Goal: Complete application form

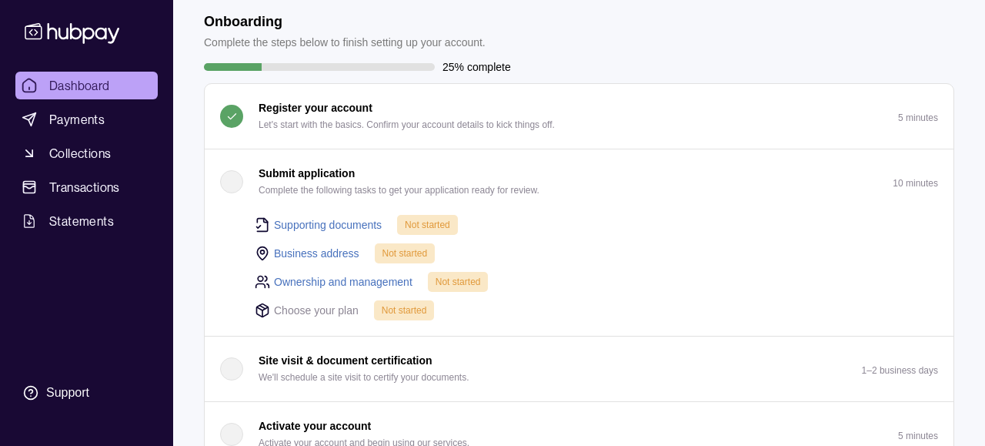
scroll to position [72, 0]
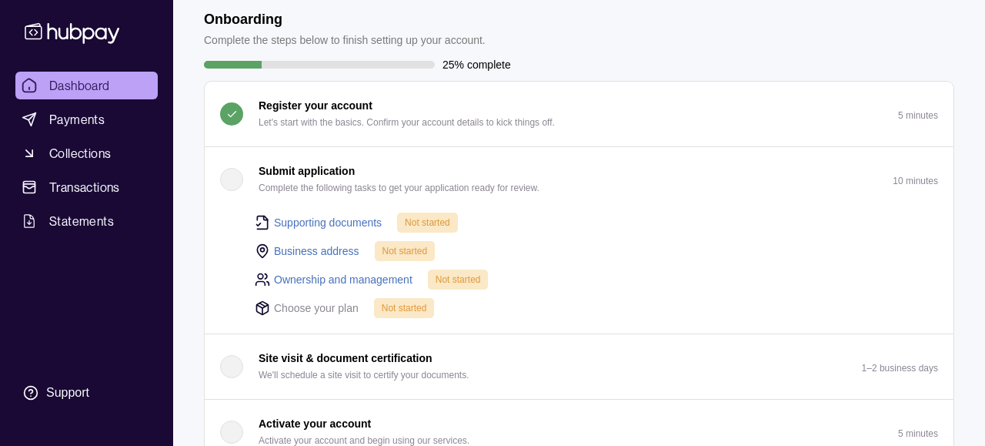
click at [225, 181] on div "button" at bounding box center [231, 179] width 23 height 23
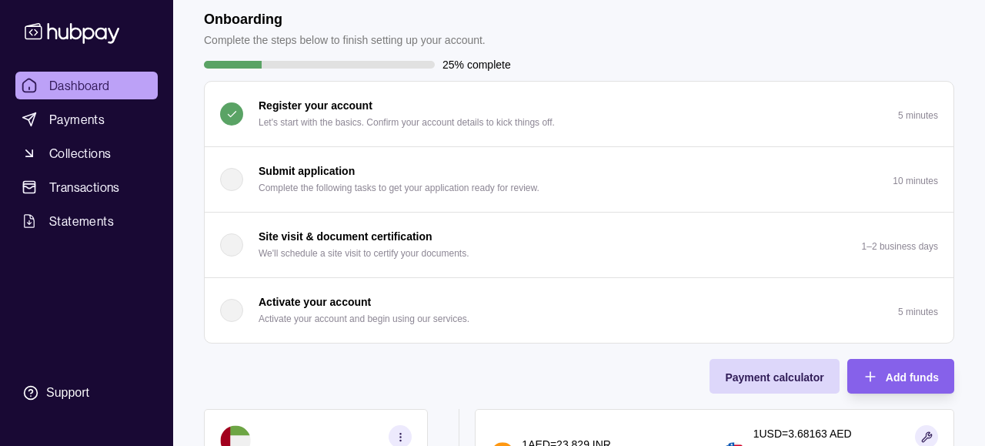
click at [225, 181] on div "button" at bounding box center [231, 179] width 23 height 23
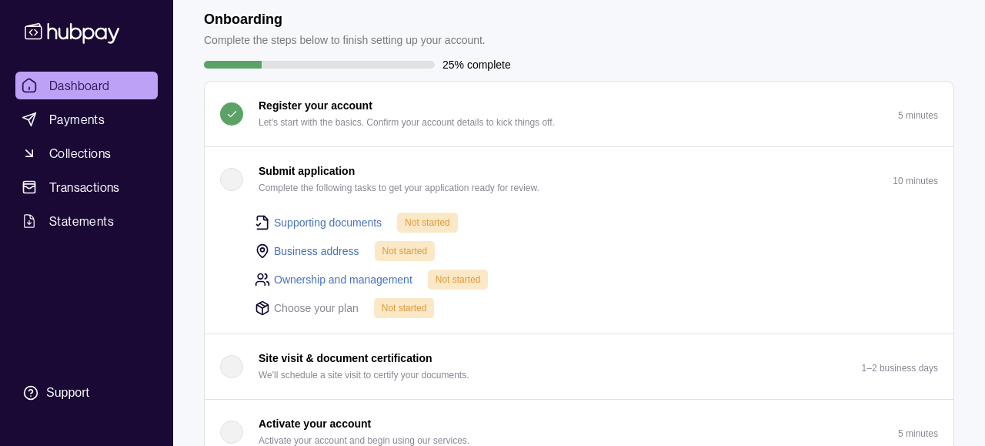
click at [440, 224] on span "Not started" at bounding box center [427, 222] width 45 height 11
drag, startPoint x: 357, startPoint y: 221, endPoint x: 341, endPoint y: 259, distance: 41.0
click at [357, 221] on link "Supporting documents" at bounding box center [328, 222] width 108 height 17
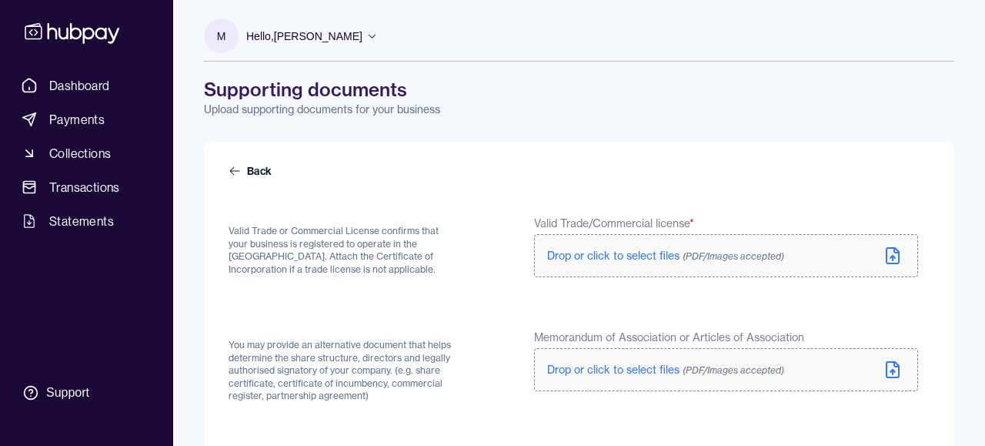
click at [900, 257] on icon at bounding box center [892, 255] width 18 height 18
click at [893, 254] on icon at bounding box center [892, 255] width 18 height 18
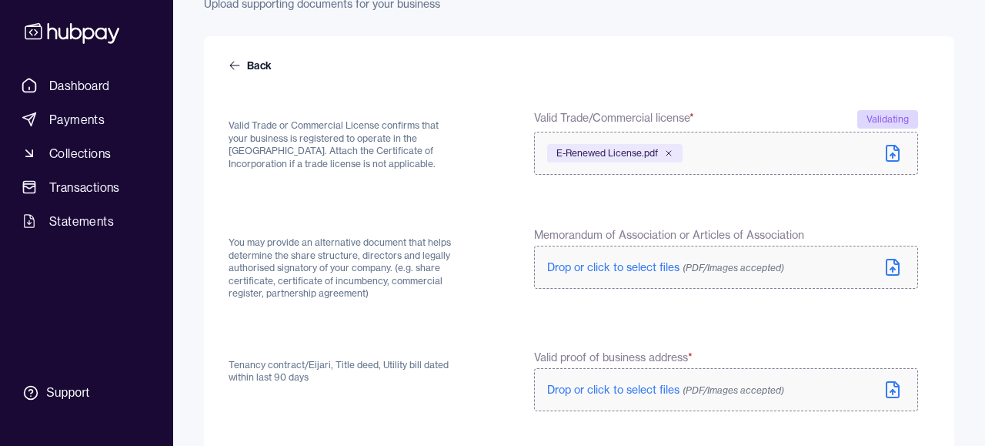
scroll to position [106, 0]
click at [898, 271] on icon at bounding box center [892, 266] width 12 height 15
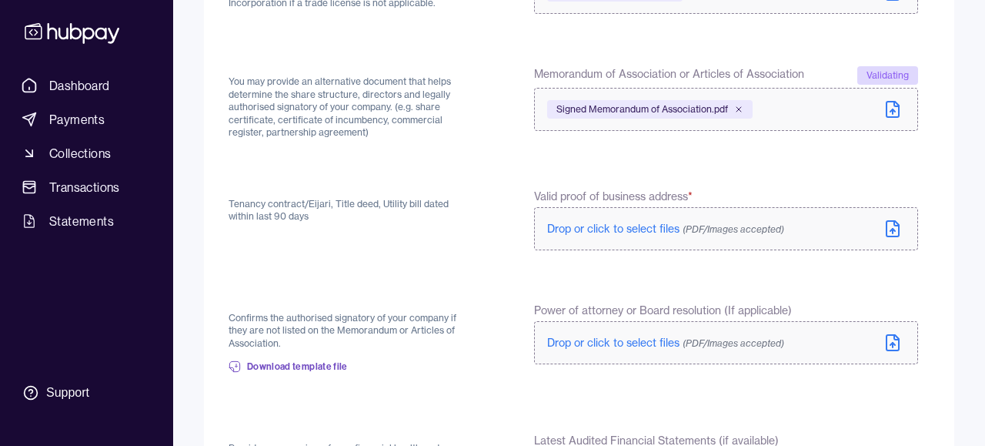
scroll to position [268, 0]
click at [899, 232] on icon at bounding box center [892, 226] width 12 height 15
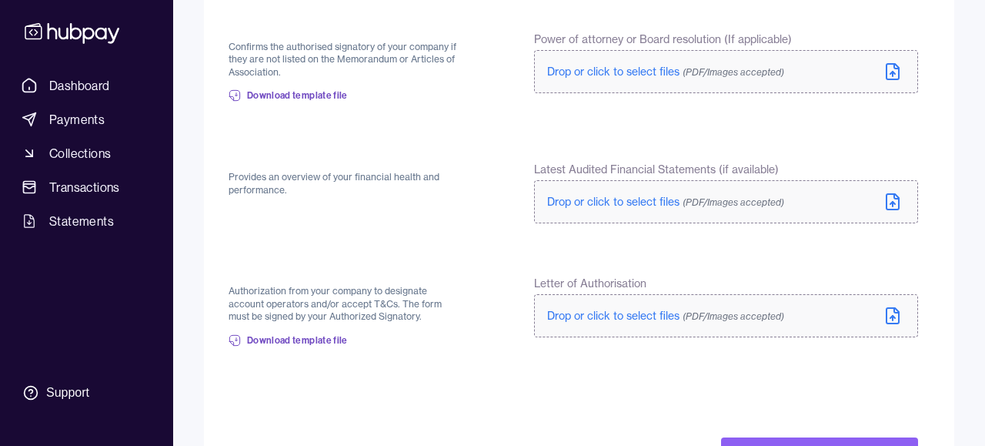
scroll to position [602, 0]
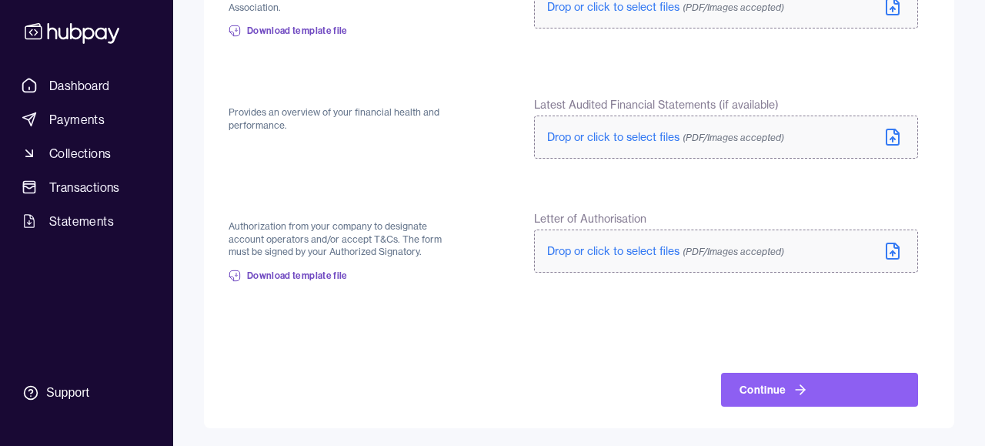
click at [798, 403] on button "Continue" at bounding box center [819, 389] width 197 height 34
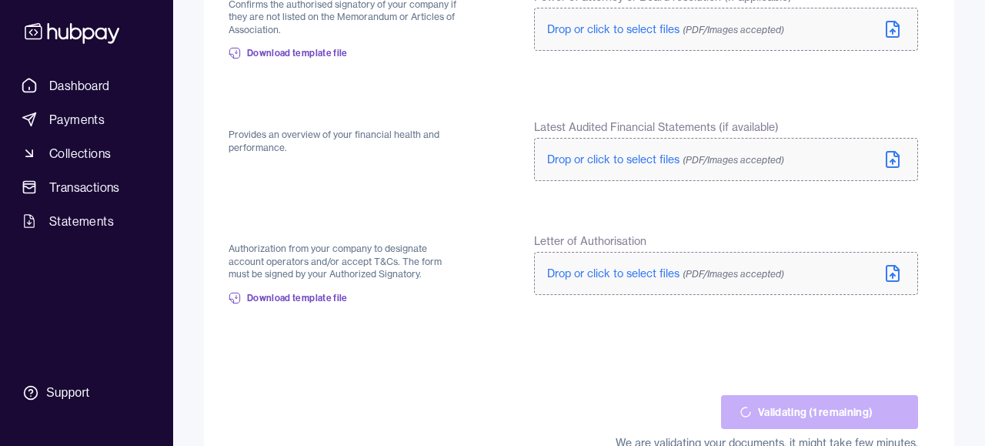
scroll to position [620, 0]
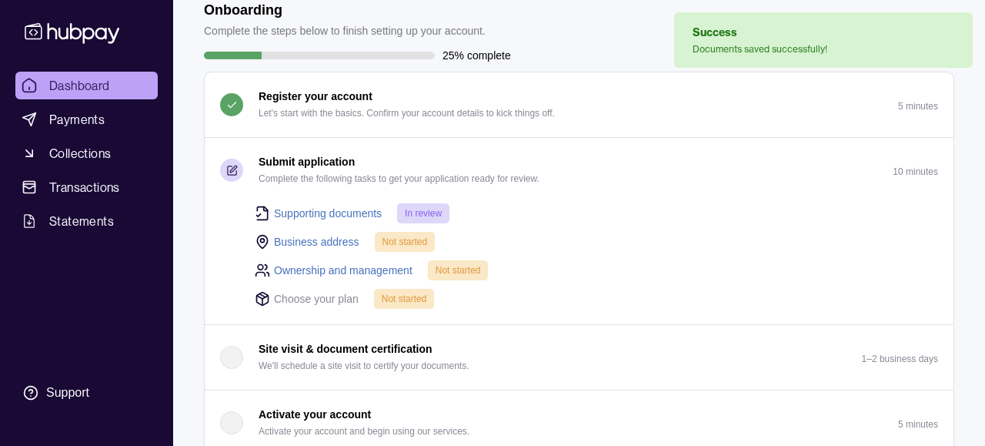
scroll to position [83, 0]
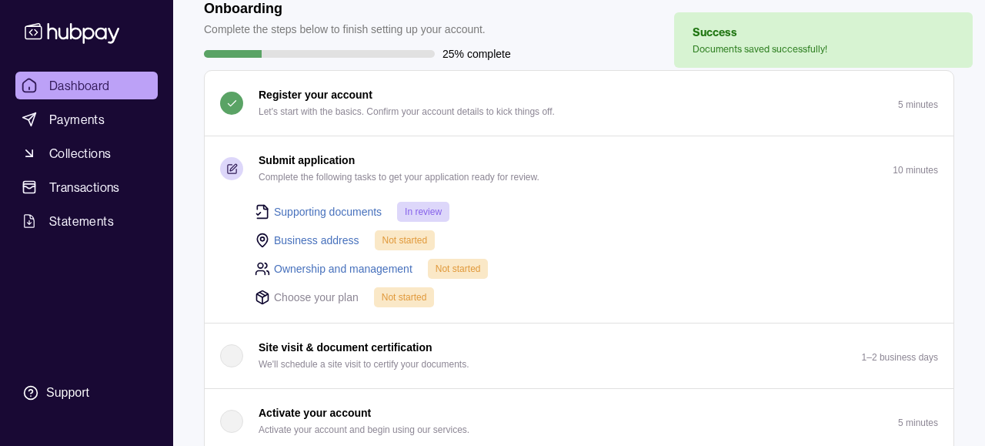
drag, startPoint x: 322, startPoint y: 240, endPoint x: 392, endPoint y: 205, distance: 78.1
click at [322, 240] on link "Business address" at bounding box center [316, 240] width 85 height 17
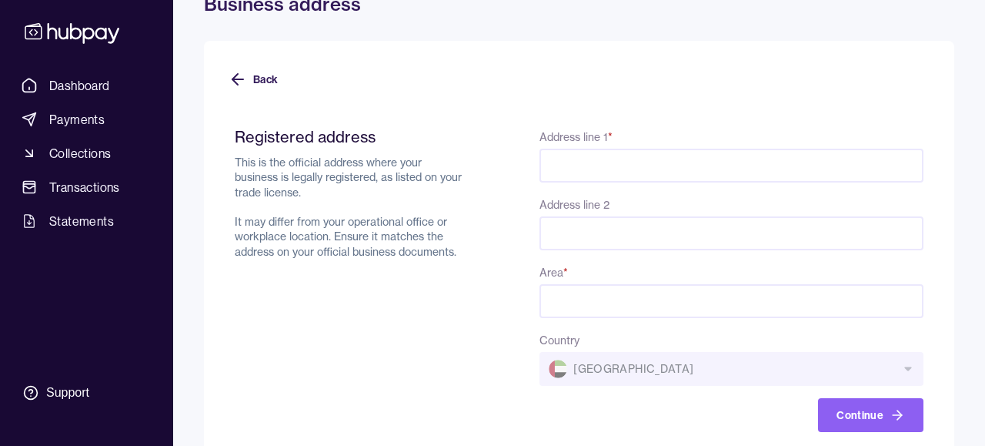
scroll to position [112, 0]
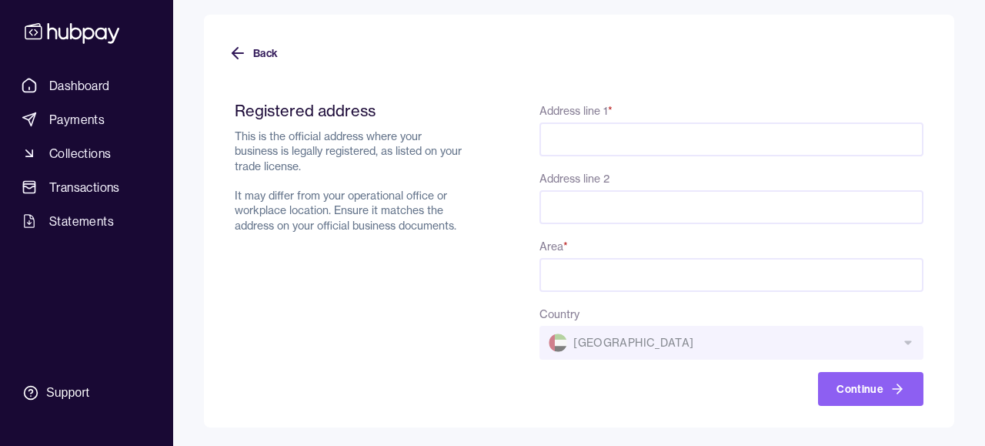
click at [666, 144] on input "Address line 1 *" at bounding box center [731, 139] width 384 height 34
paste input "**********"
type input "**********"
click at [681, 271] on input "Area *" at bounding box center [731, 275] width 384 height 34
type input "*"
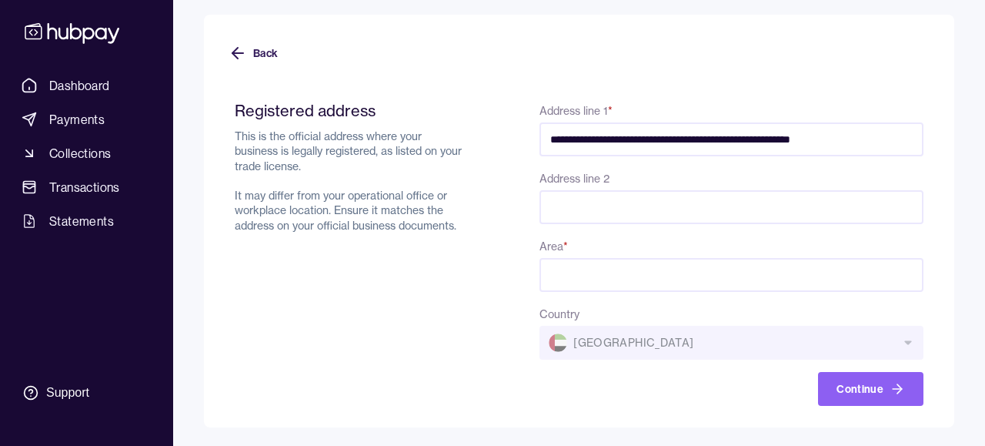
drag, startPoint x: 803, startPoint y: 139, endPoint x: 893, endPoint y: 137, distance: 90.8
click at [893, 137] on input "**********" at bounding box center [731, 139] width 384 height 34
click at [616, 277] on input "Area *" at bounding box center [731, 275] width 384 height 34
paste input "**********"
type input "**********"
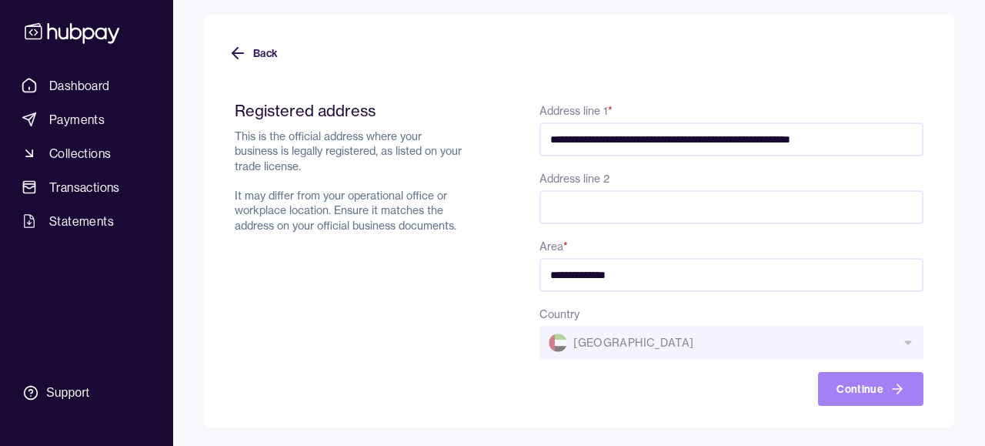
click at [900, 377] on button "Continue" at bounding box center [870, 389] width 105 height 34
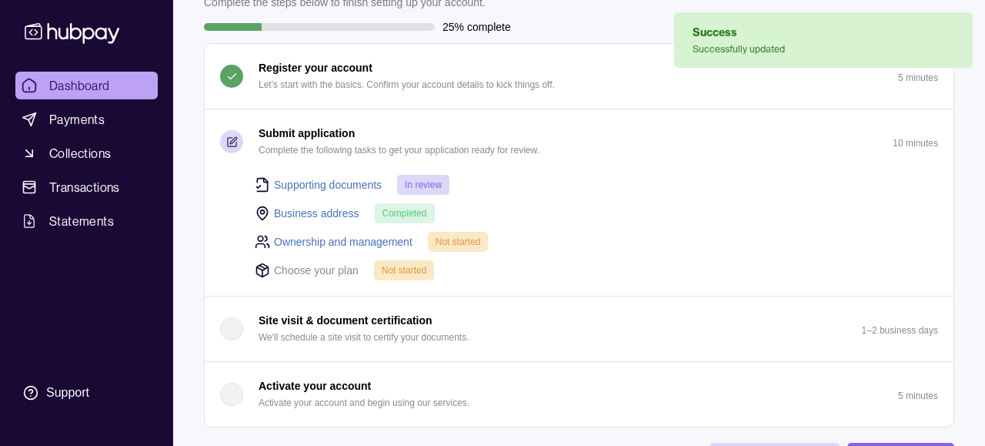
scroll to position [118, 0]
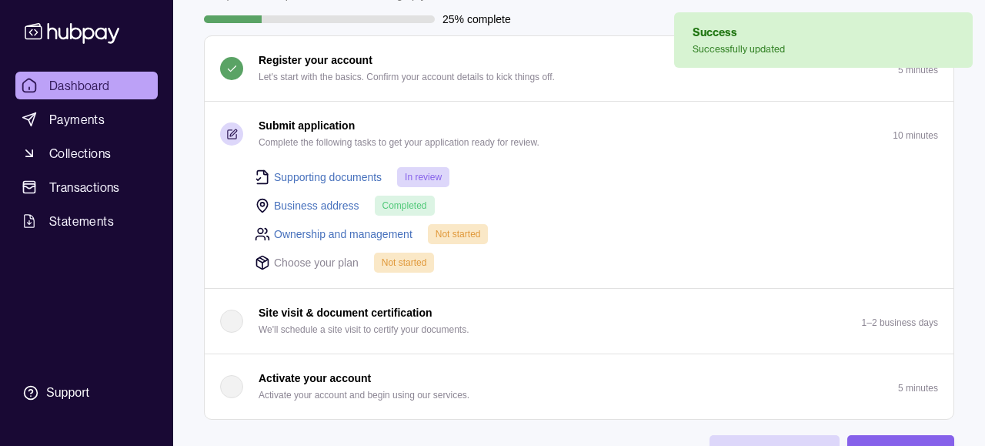
click at [348, 235] on link "Ownership and management" at bounding box center [343, 233] width 139 height 17
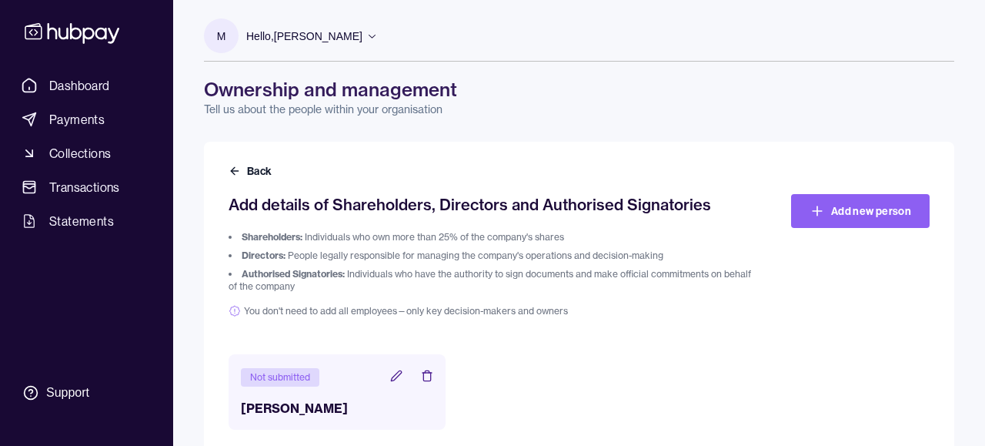
scroll to position [23, 0]
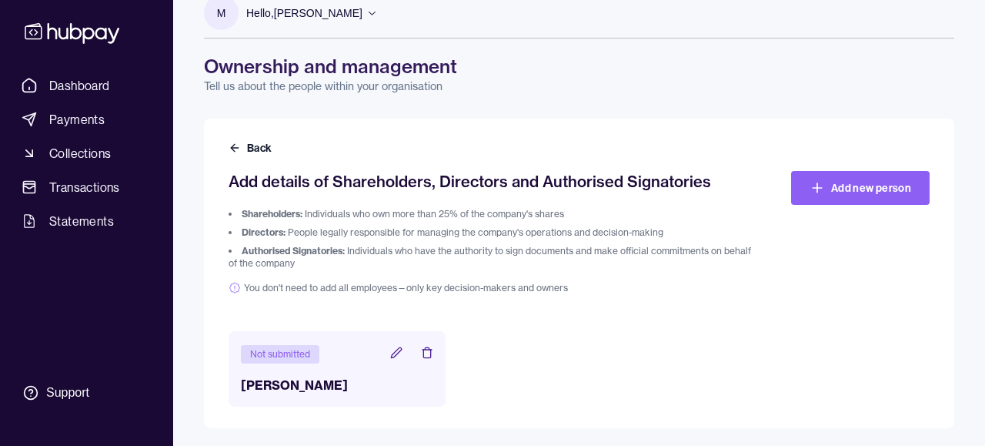
drag, startPoint x: 392, startPoint y: 353, endPoint x: 417, endPoint y: 379, distance: 35.4
click at [392, 353] on icon at bounding box center [397, 352] width 10 height 10
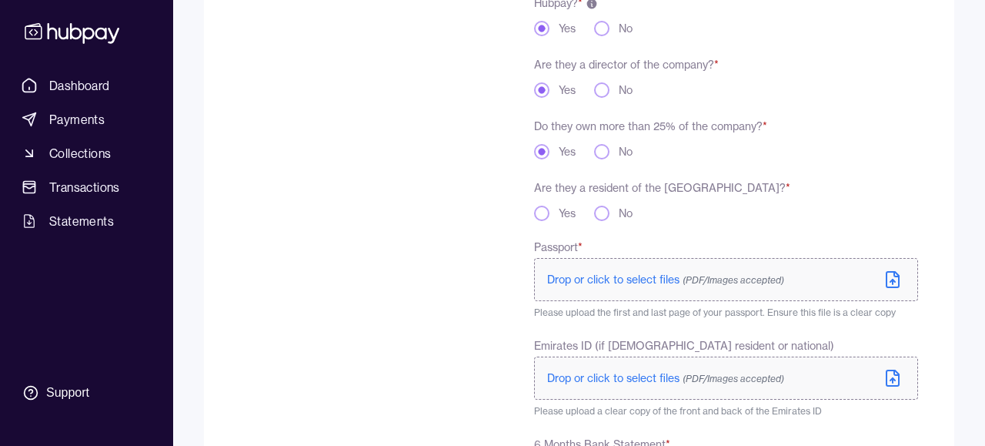
scroll to position [384, 0]
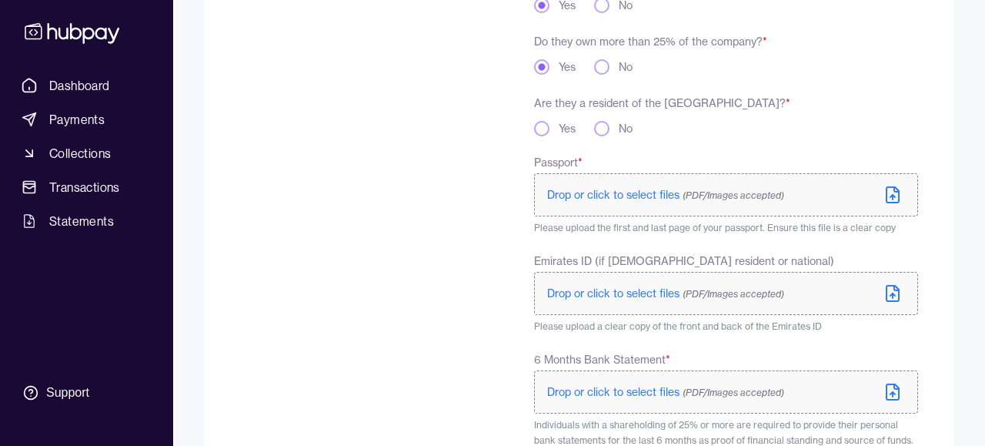
click at [534, 129] on button "Yes" at bounding box center [541, 128] width 15 height 15
drag, startPoint x: 643, startPoint y: 197, endPoint x: 693, endPoint y: 130, distance: 83.6
click at [643, 197] on span "Drop or click to select files (PDF/Images accepted)" at bounding box center [665, 195] width 237 height 14
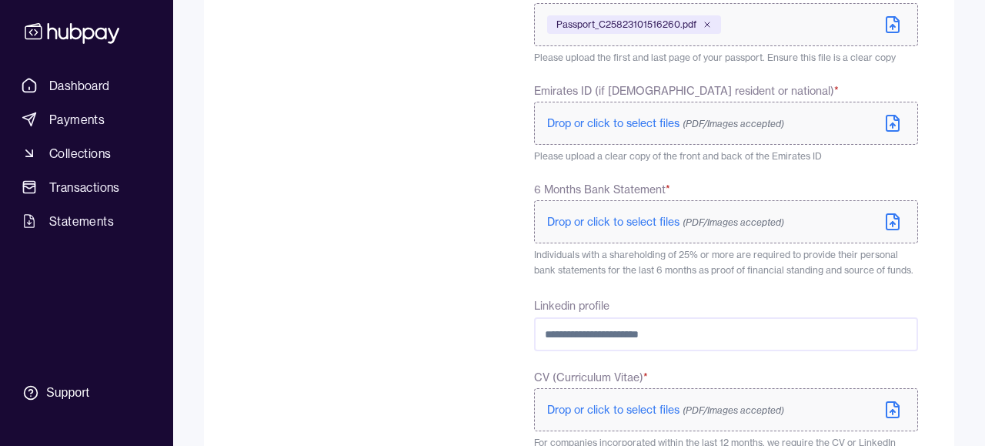
scroll to position [556, 0]
click at [653, 126] on span "Drop or click to select files (PDF/Images accepted)" at bounding box center [665, 124] width 237 height 14
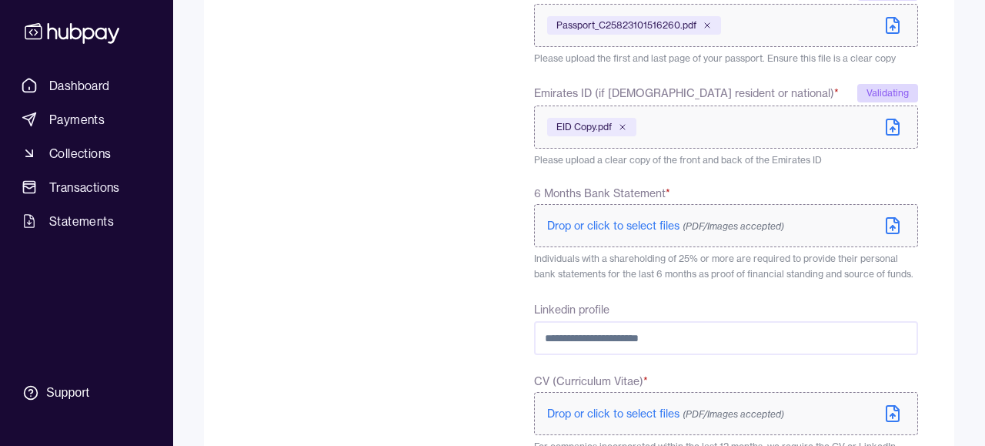
click at [626, 228] on span "Drop or click to select files (PDF/Images accepted)" at bounding box center [665, 226] width 237 height 14
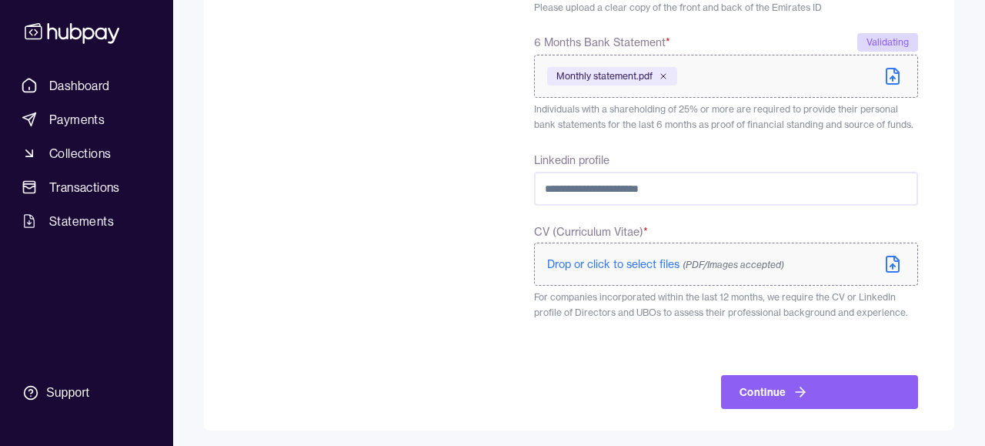
scroll to position [709, 0]
click at [649, 265] on span "Drop or click to select files (PDF/Images accepted)" at bounding box center [665, 264] width 237 height 14
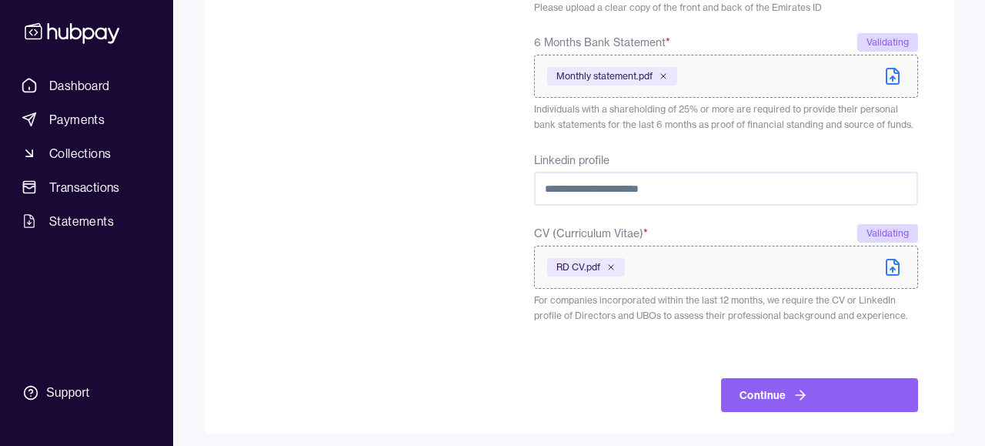
scroll to position [715, 0]
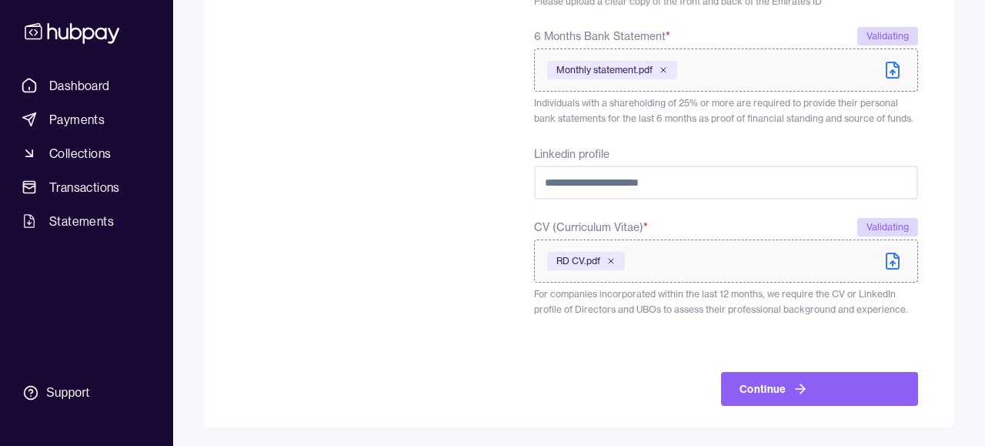
drag, startPoint x: 854, startPoint y: 378, endPoint x: 918, endPoint y: 289, distance: 109.8
click at [854, 378] on button "Continue" at bounding box center [819, 389] width 197 height 34
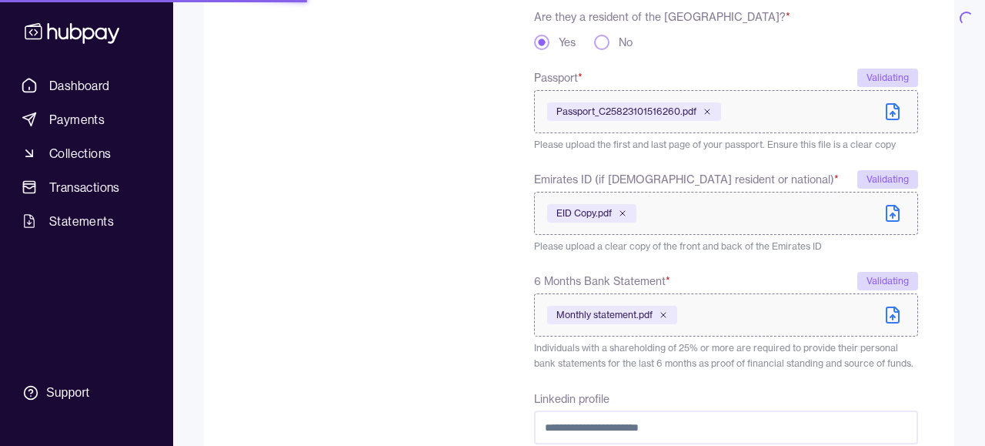
scroll to position [469, 0]
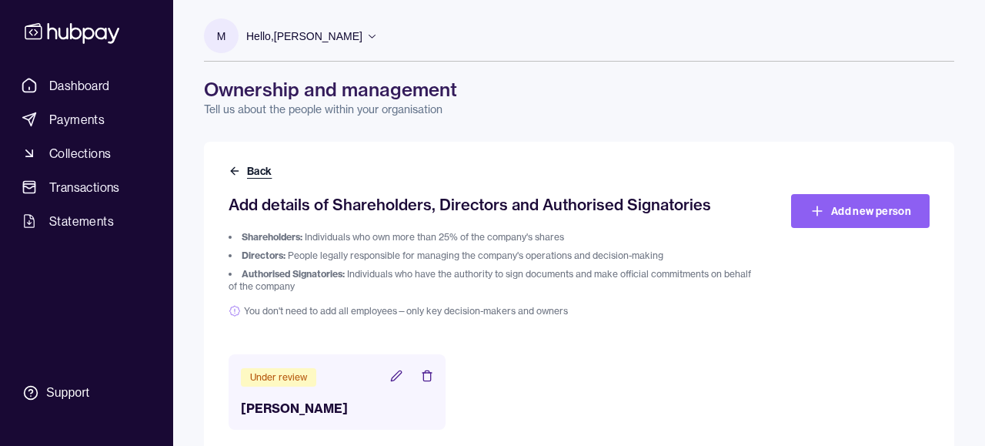
click at [249, 169] on button "Back" at bounding box center [252, 170] width 46 height 15
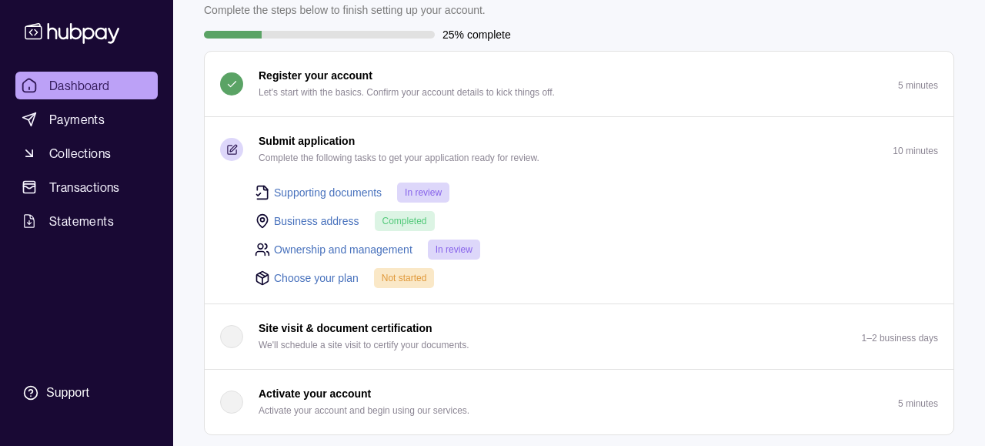
scroll to position [142, 0]
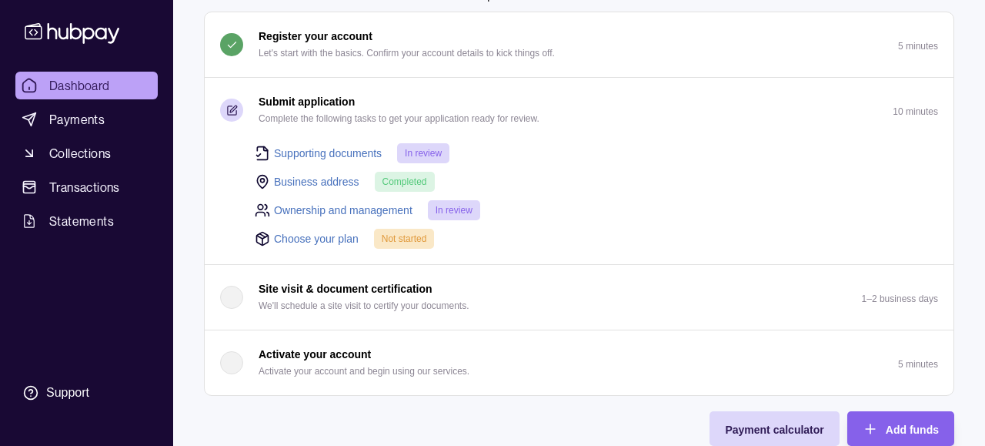
click at [329, 241] on link "Choose your plan" at bounding box center [316, 238] width 85 height 17
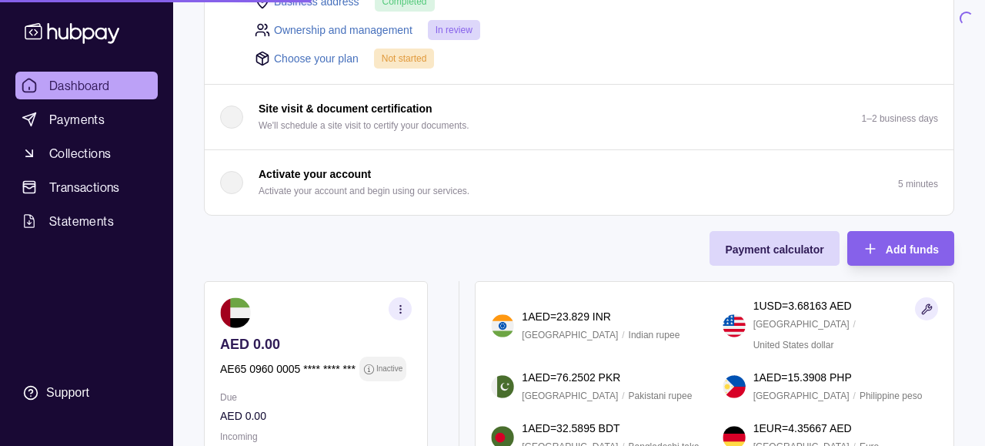
scroll to position [337, 0]
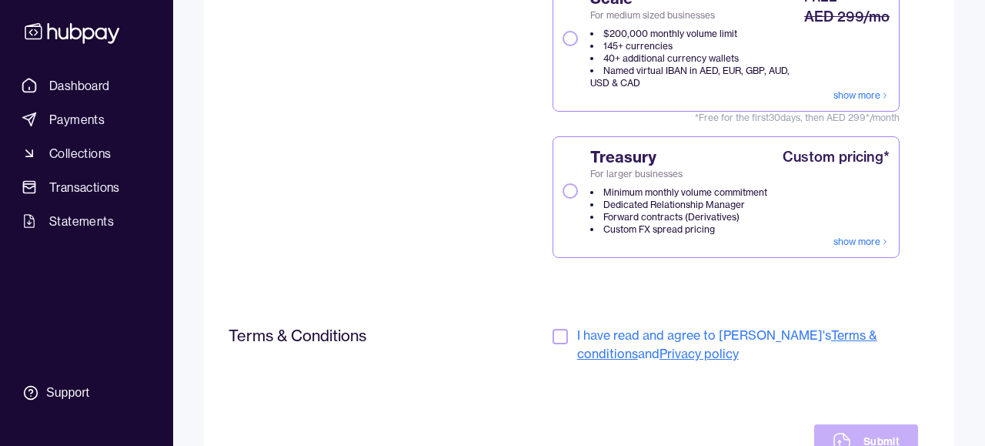
scroll to position [386, 0]
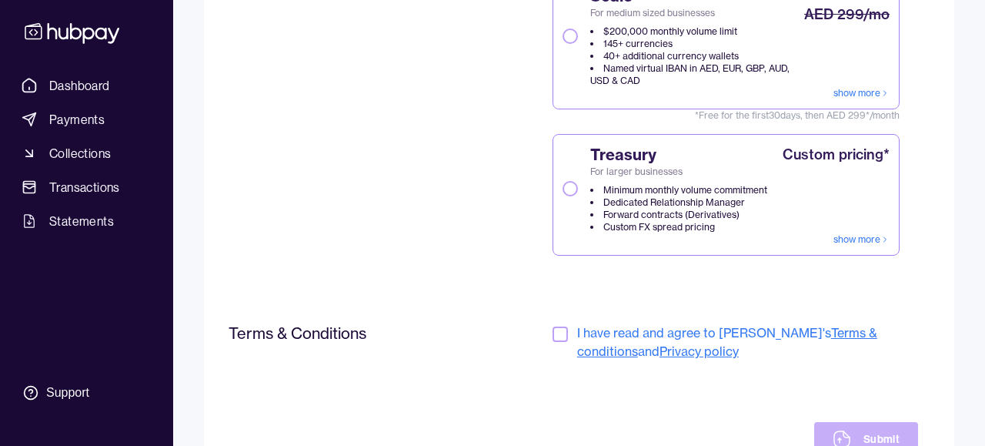
click at [715, 335] on span "I have read and agree to [PERSON_NAME]'s Terms & conditions and Privacy policy" at bounding box center [747, 341] width 341 height 37
drag, startPoint x: 559, startPoint y: 335, endPoint x: 656, endPoint y: 311, distance: 99.8
click at [559, 335] on button "button" at bounding box center [559, 333] width 15 height 15
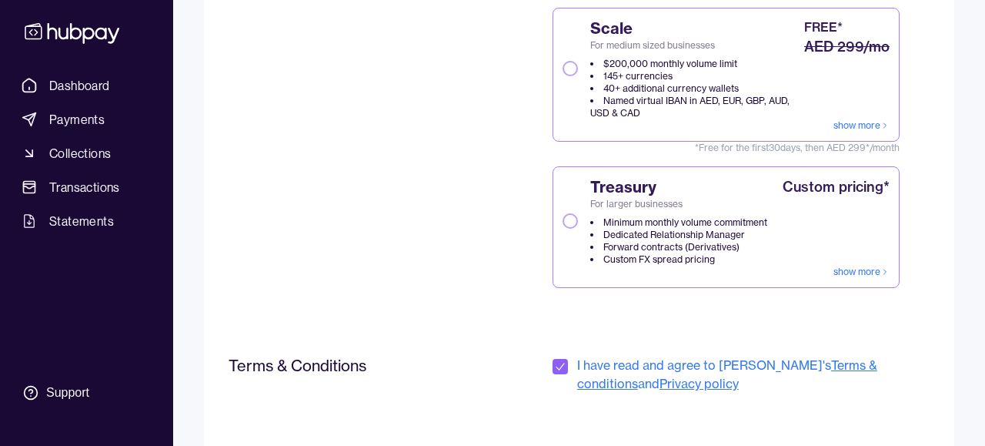
scroll to position [455, 0]
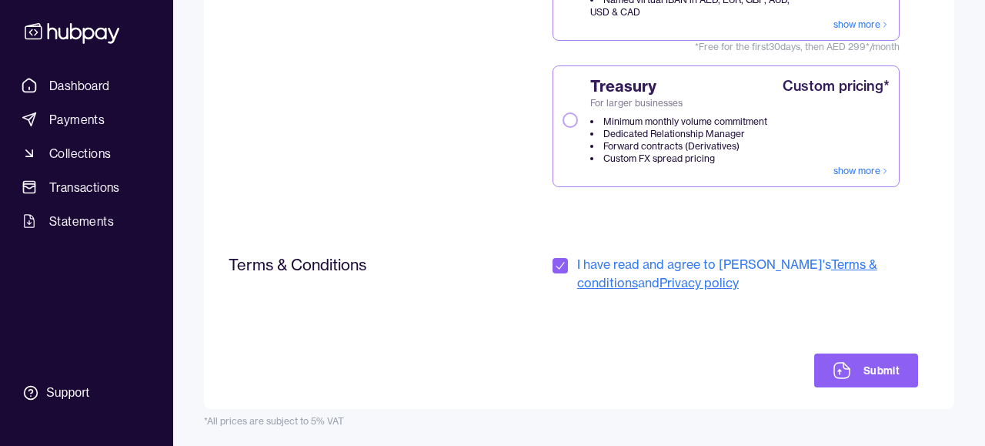
drag, startPoint x: 866, startPoint y: 375, endPoint x: 869, endPoint y: 358, distance: 18.0
click at [866, 375] on button "Submit" at bounding box center [866, 370] width 104 height 34
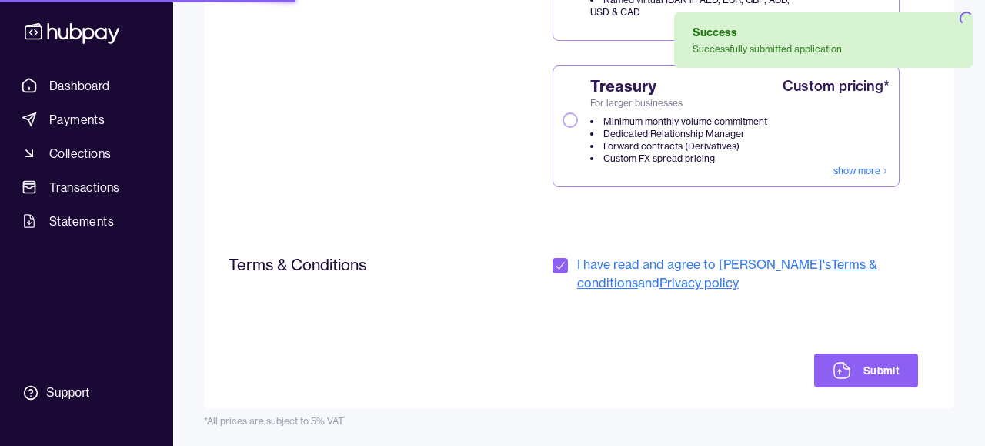
scroll to position [115, 0]
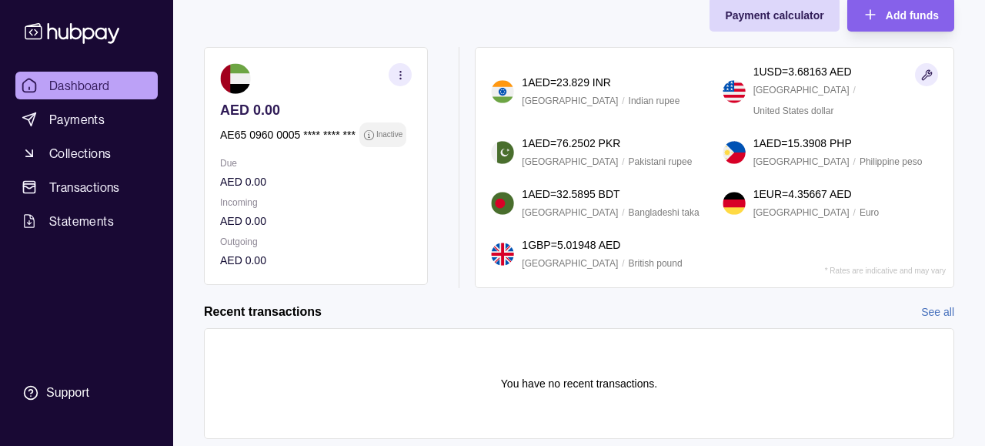
scroll to position [489, 0]
